Goal: Information Seeking & Learning: Learn about a topic

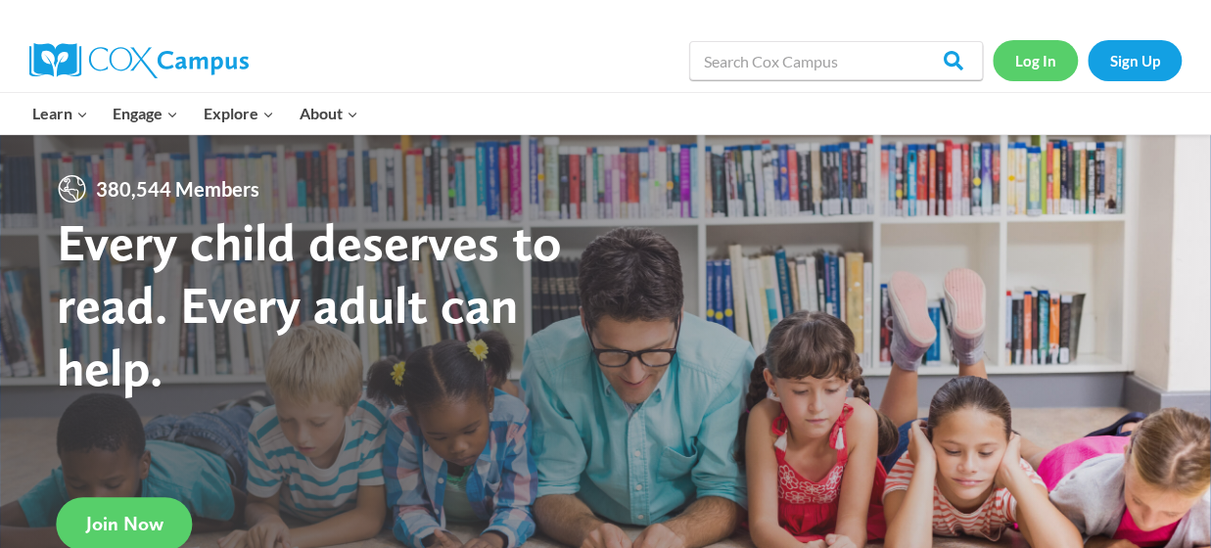
click at [1042, 68] on link "Log In" at bounding box center [1034, 60] width 85 height 40
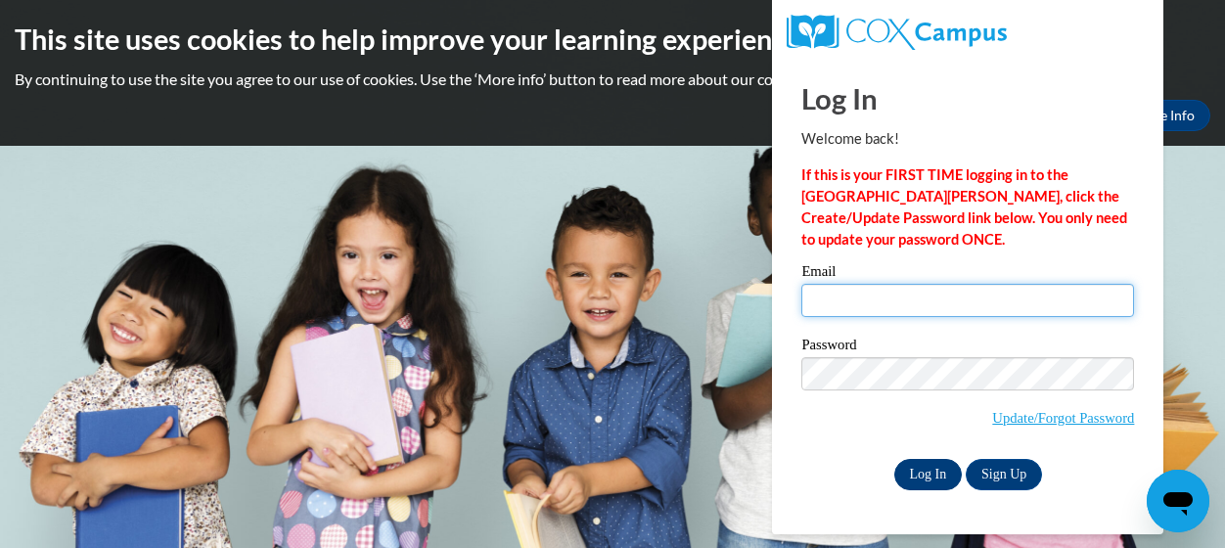
type input "tolbert.anita.e@muscogee.k12.ga.us"
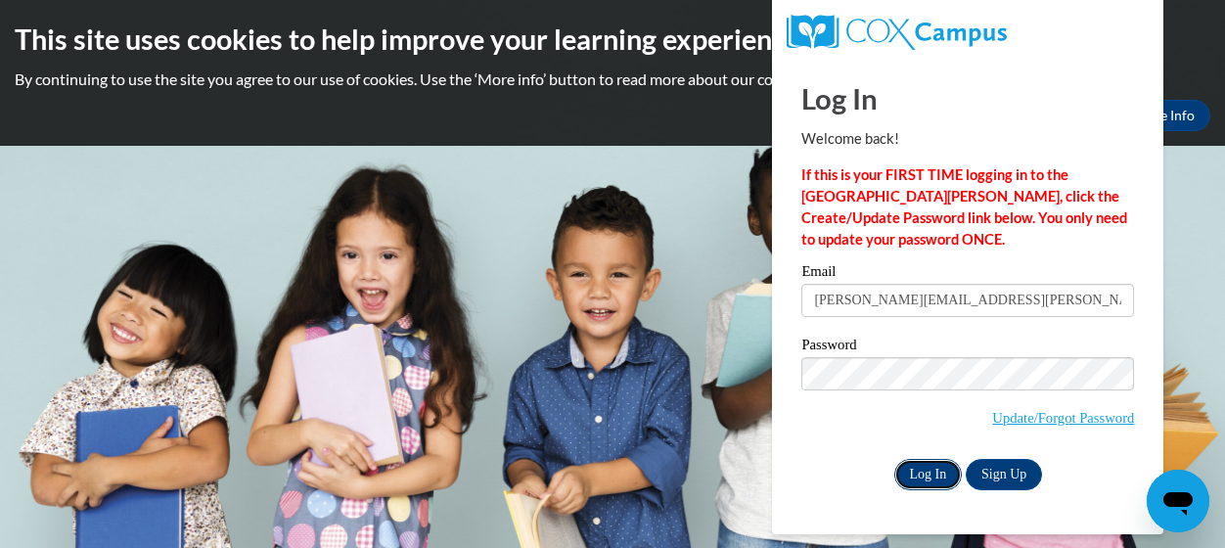
click at [930, 479] on input "Log In" at bounding box center [929, 474] width 69 height 31
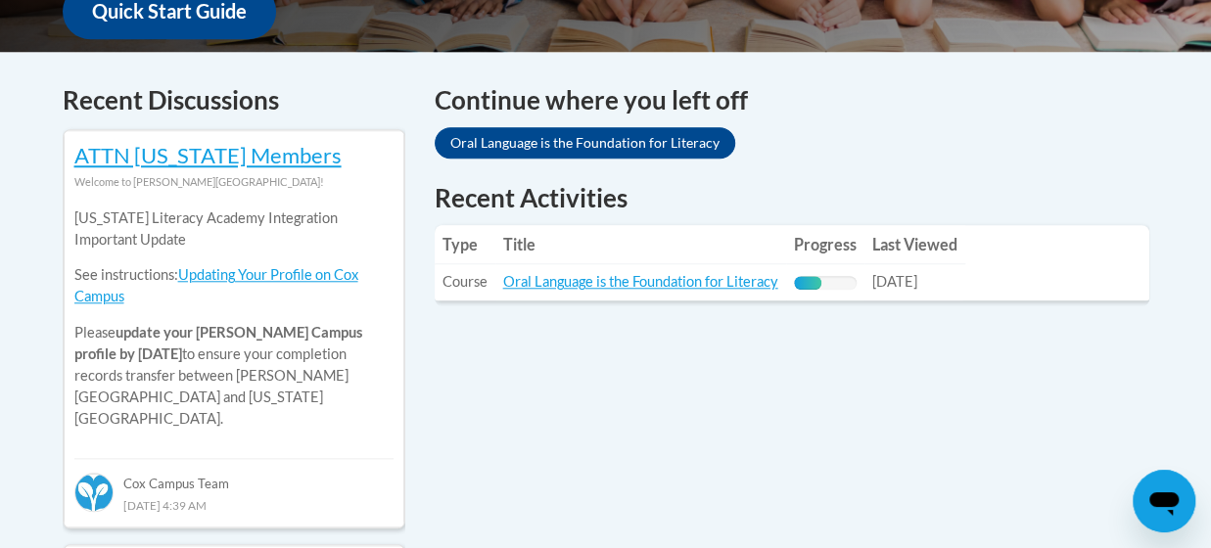
scroll to position [783, 0]
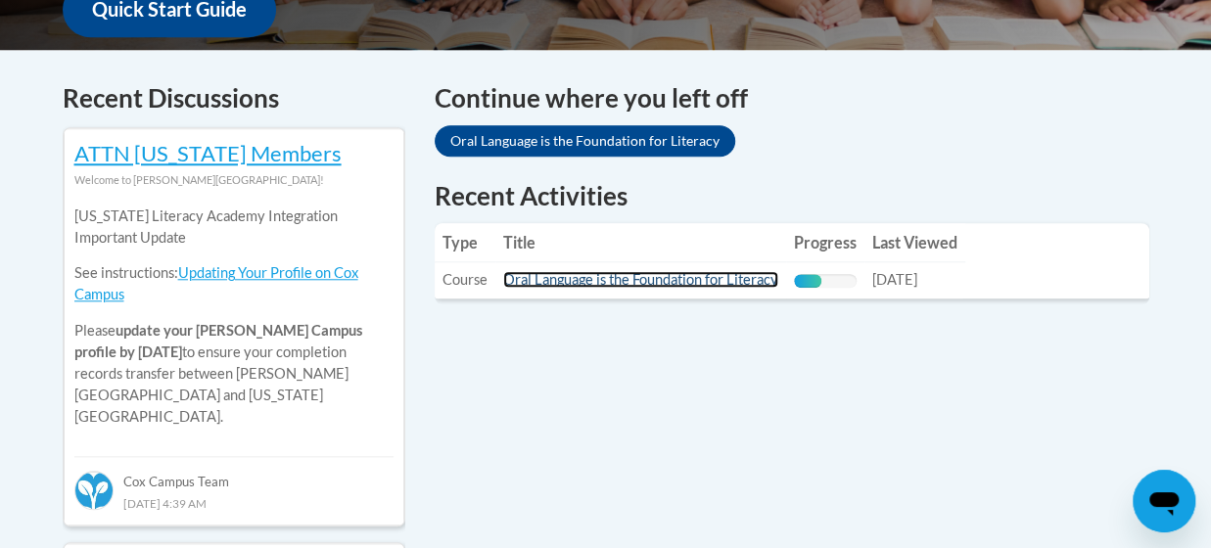
click at [703, 275] on link "Oral Language is the Foundation for Literacy" at bounding box center [640, 279] width 275 height 17
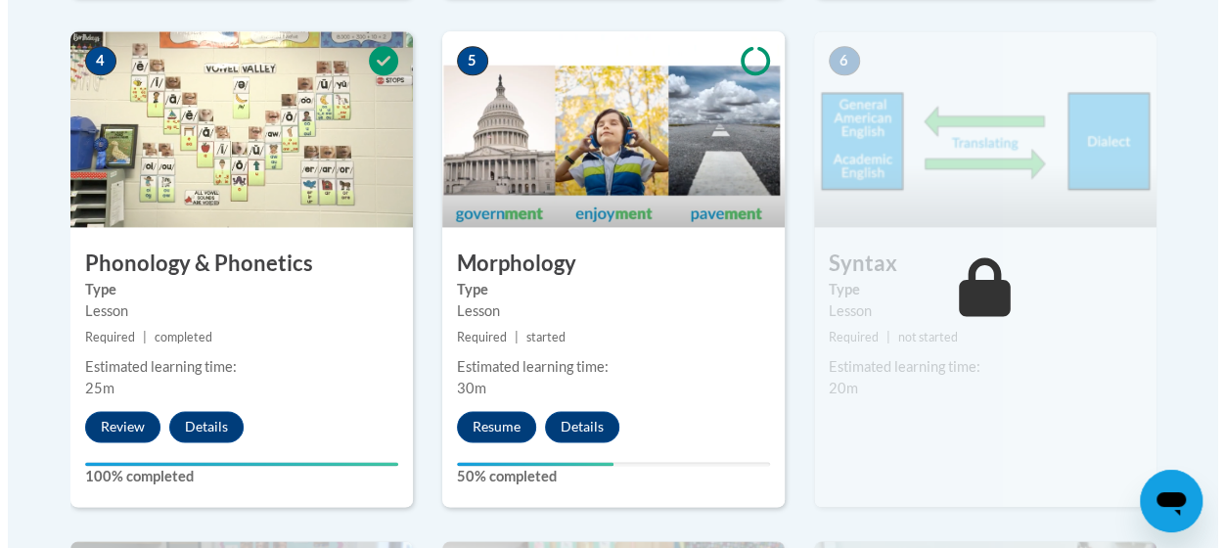
scroll to position [1272, 0]
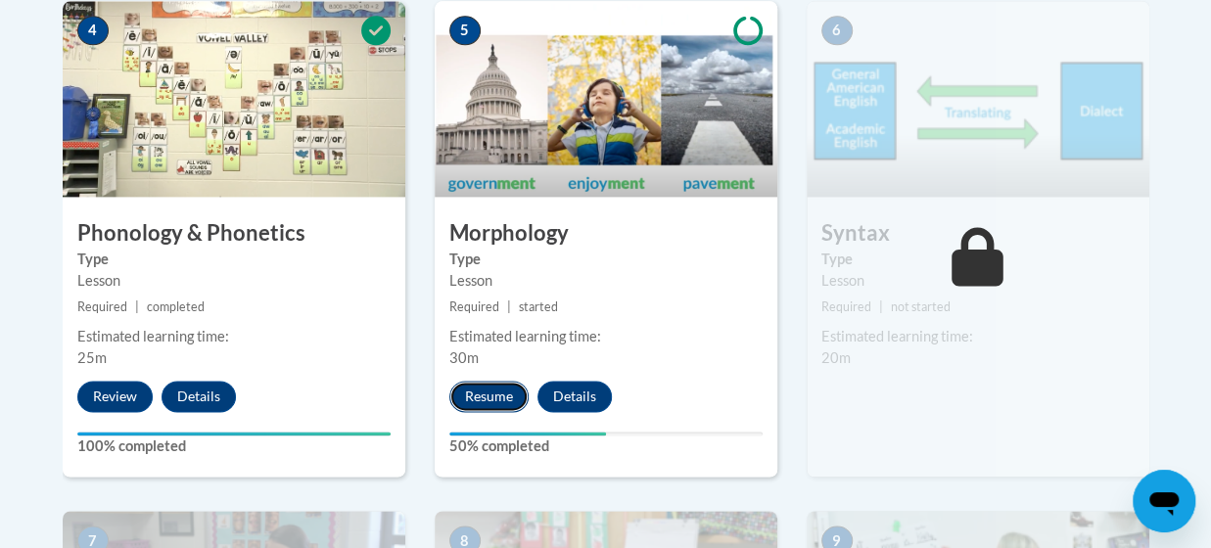
click at [480, 397] on button "Resume" at bounding box center [488, 396] width 79 height 31
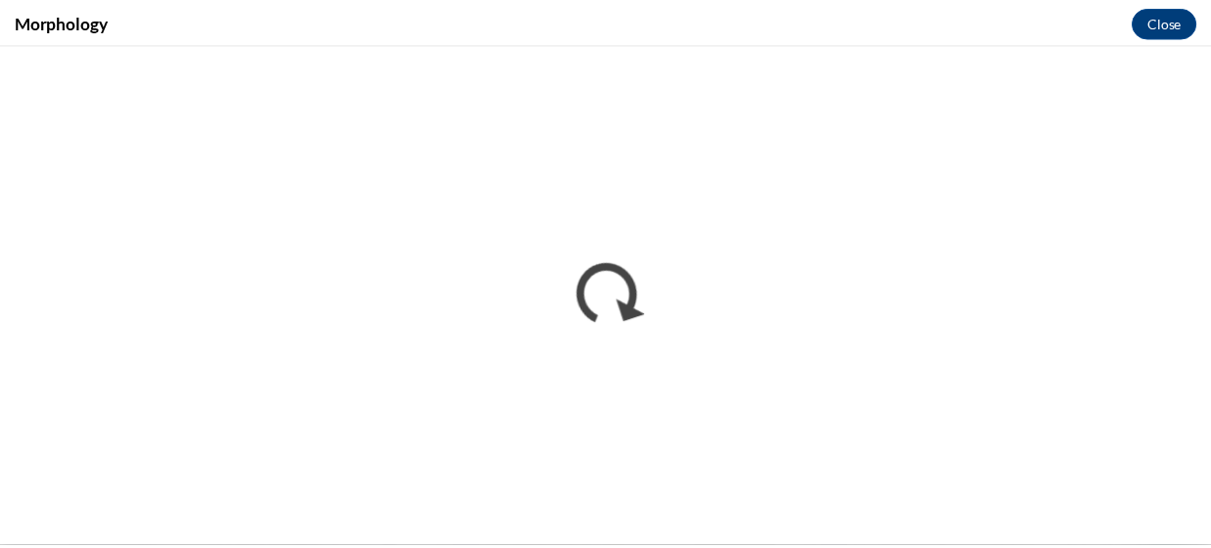
scroll to position [0, 0]
click at [1175, 20] on button "Close" at bounding box center [1178, 21] width 66 height 31
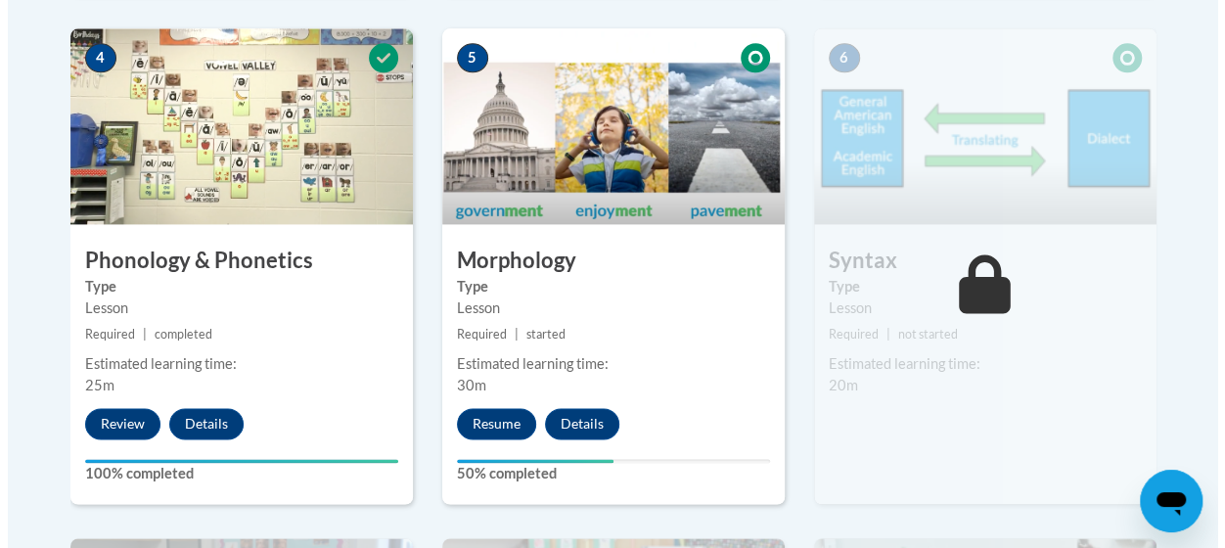
scroll to position [1246, 0]
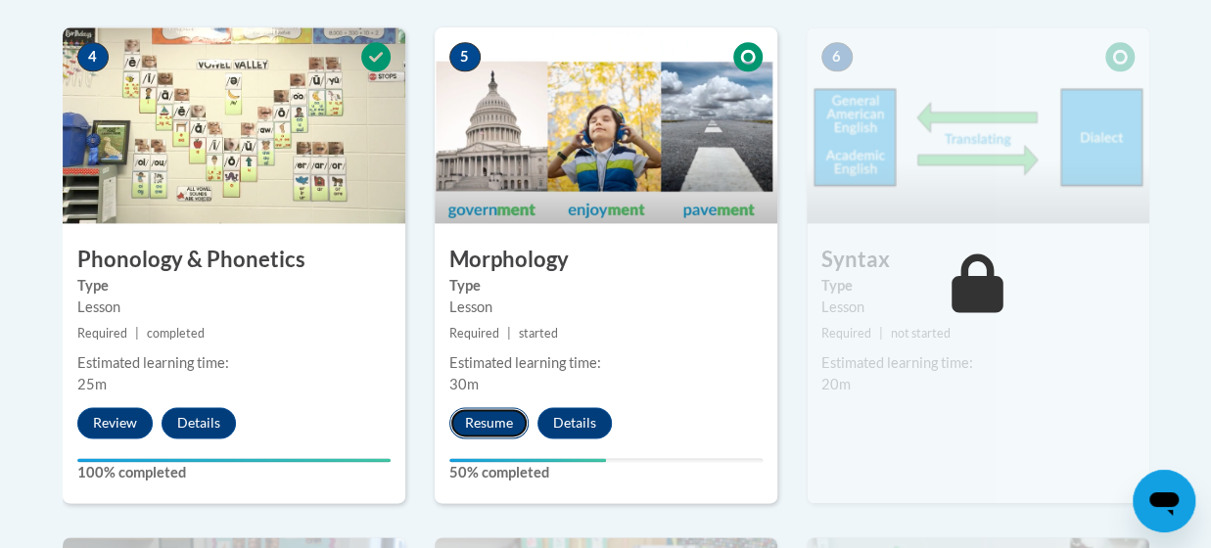
click at [496, 422] on button "Resume" at bounding box center [488, 422] width 79 height 31
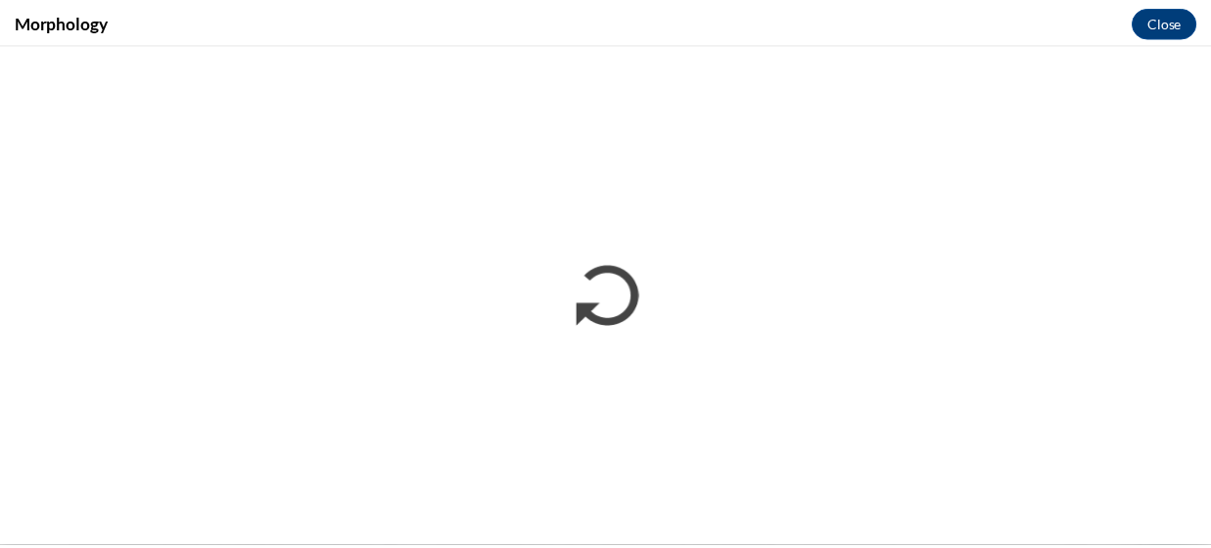
scroll to position [0, 0]
click at [1178, 23] on button "Close" at bounding box center [1178, 21] width 66 height 31
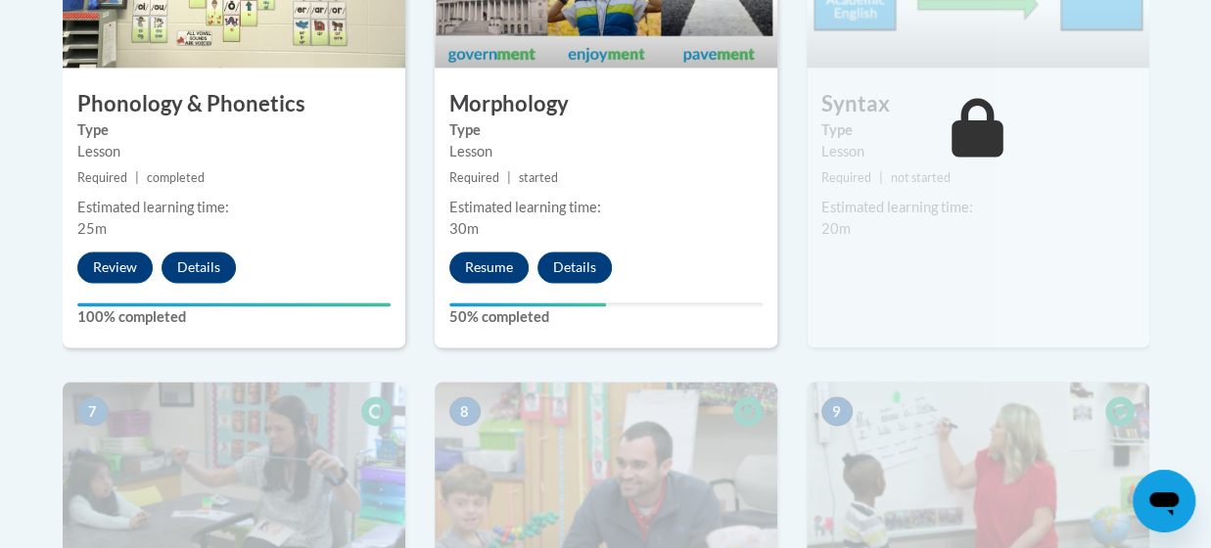
scroll to position [1401, 0]
